Goal: Task Accomplishment & Management: Complete application form

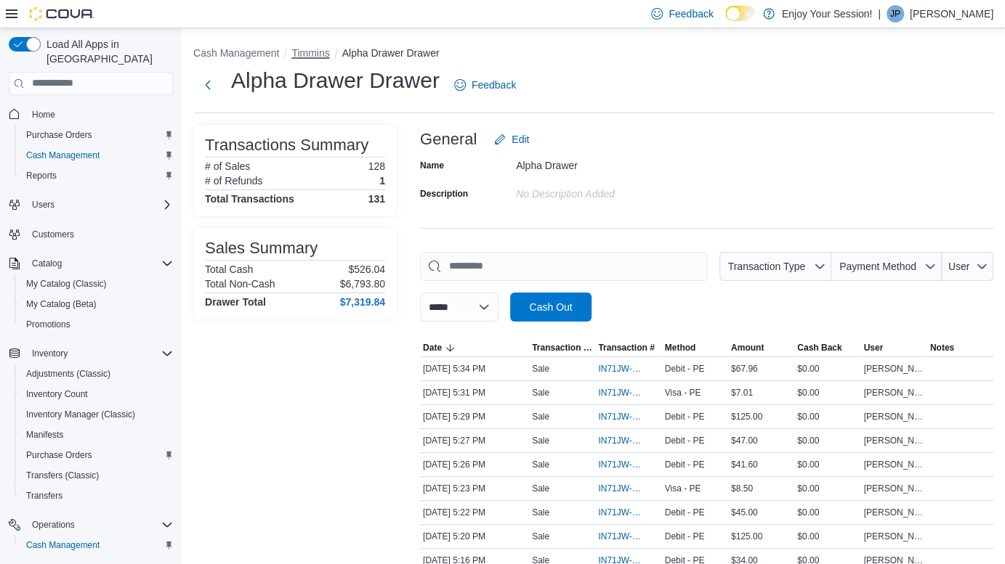
click at [306, 51] on button "Timmins" at bounding box center [310, 53] width 38 height 12
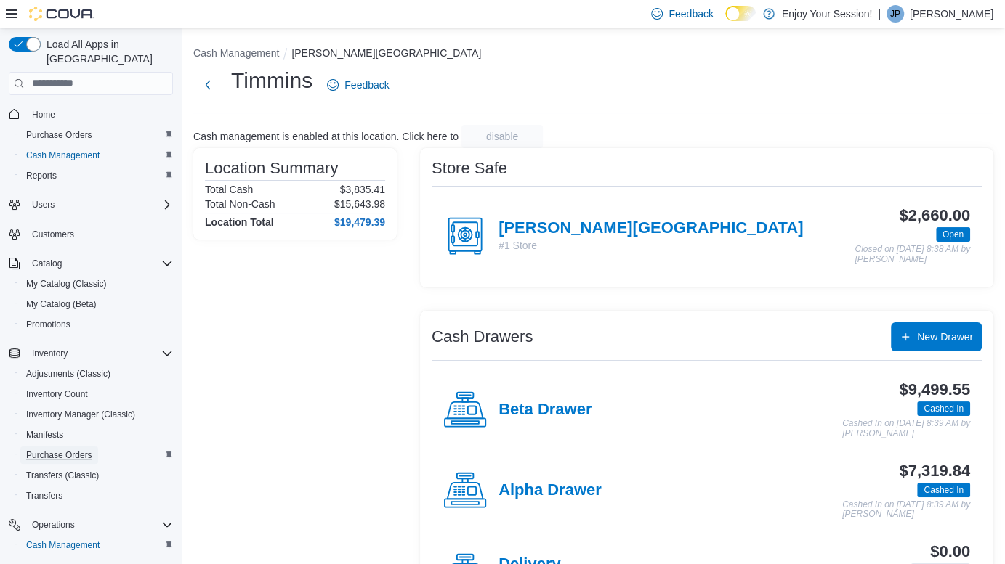
click at [81, 450] on span "Purchase Orders" at bounding box center [59, 456] width 66 height 12
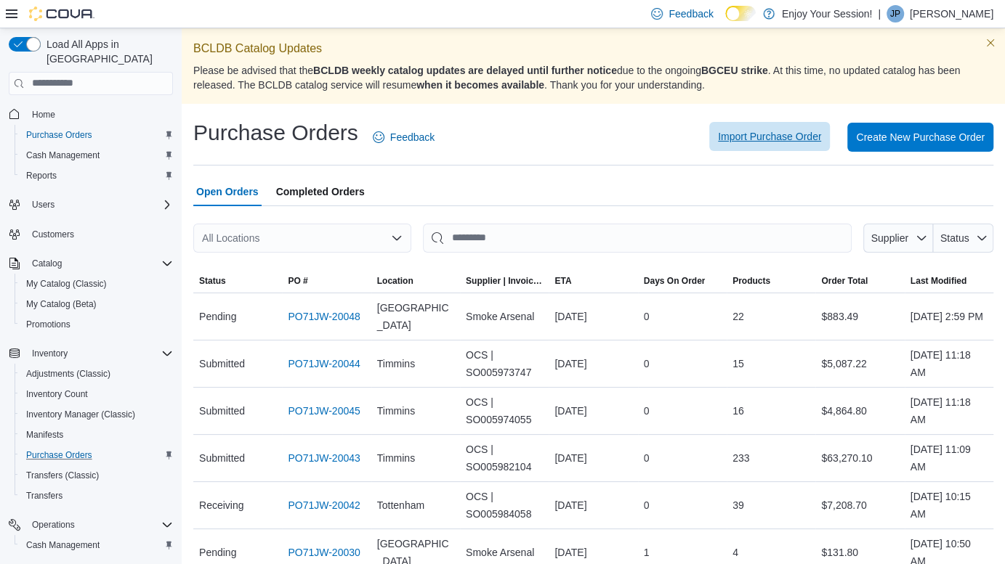
click at [791, 141] on span "Import Purchase Order" at bounding box center [769, 136] width 103 height 15
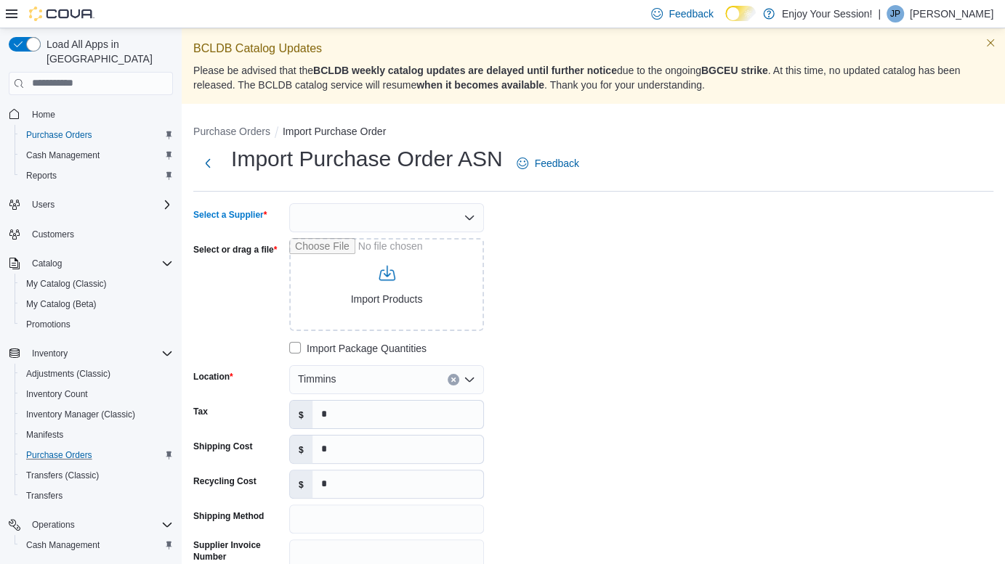
click at [320, 216] on div at bounding box center [386, 217] width 195 height 29
type input "***"
click at [323, 237] on span "OCS" at bounding box center [395, 242] width 160 height 15
click at [370, 415] on input "*" at bounding box center [397, 415] width 171 height 28
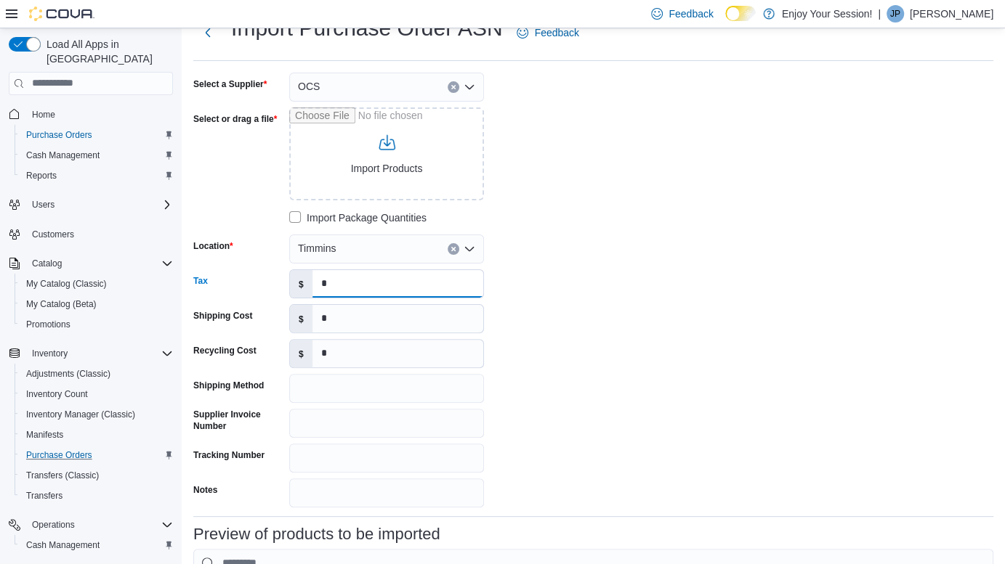
scroll to position [131, 0]
click at [352, 386] on input "Shipping Method" at bounding box center [386, 387] width 195 height 29
type input "*******"
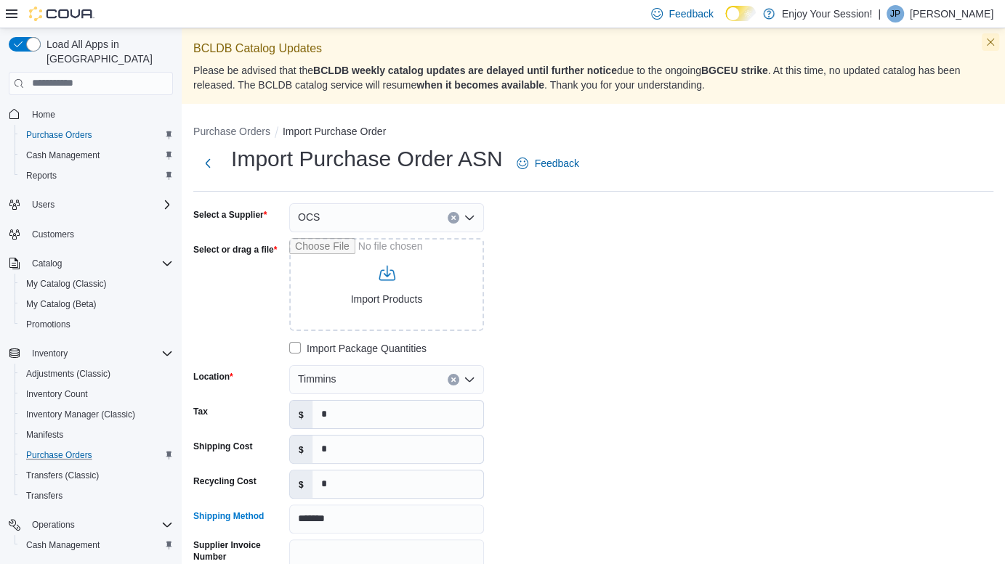
click at [999, 44] on button "Dismiss this callout" at bounding box center [990, 41] width 17 height 17
